Goal: Task Accomplishment & Management: Manage account settings

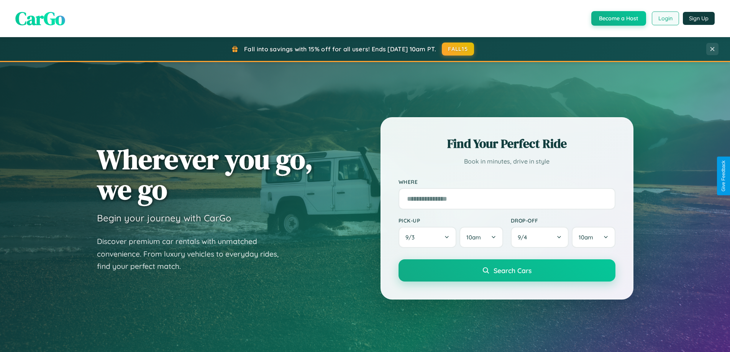
click at [665, 18] on button "Login" at bounding box center [665, 19] width 27 height 14
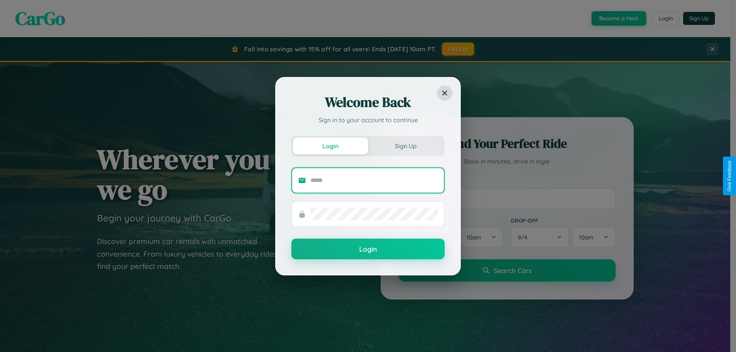
click at [374, 180] on input "text" at bounding box center [374, 180] width 127 height 12
type input "**********"
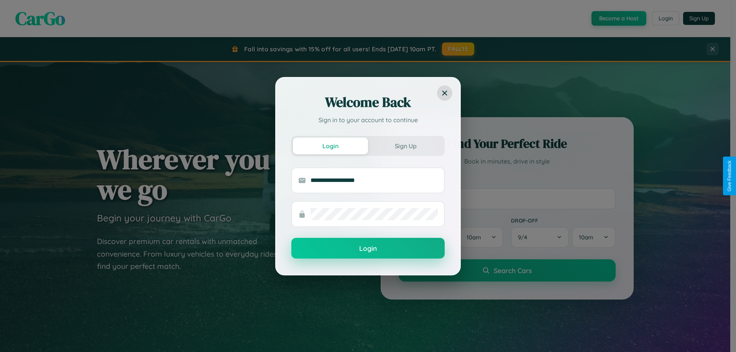
click at [368, 249] on button "Login" at bounding box center [367, 248] width 153 height 21
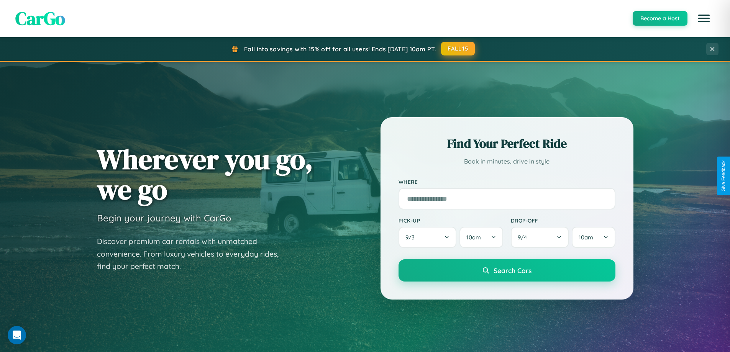
click at [458, 49] on button "FALL15" at bounding box center [458, 49] width 34 height 14
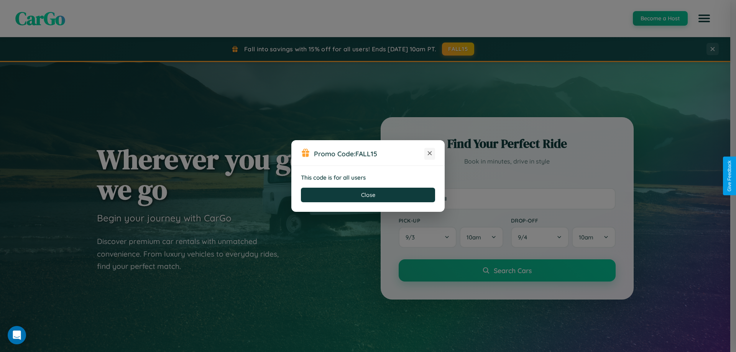
click at [430, 154] on icon at bounding box center [430, 154] width 8 height 8
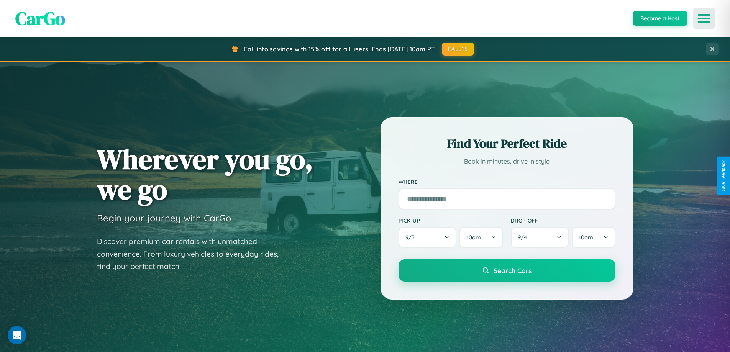
click at [704, 18] on icon "Open menu" at bounding box center [704, 18] width 11 height 7
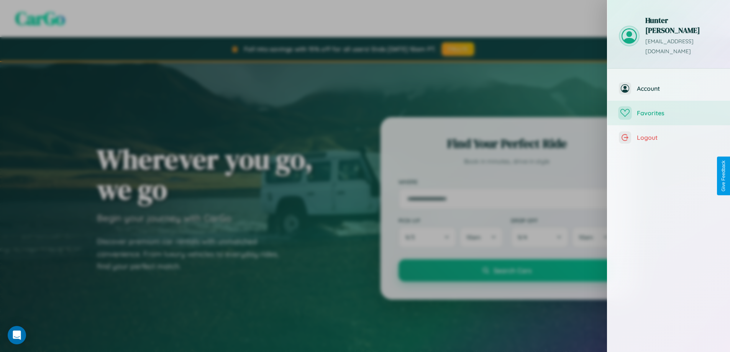
click at [669, 109] on span "Favorites" at bounding box center [678, 113] width 82 height 8
